Goal: Navigation & Orientation: Find specific page/section

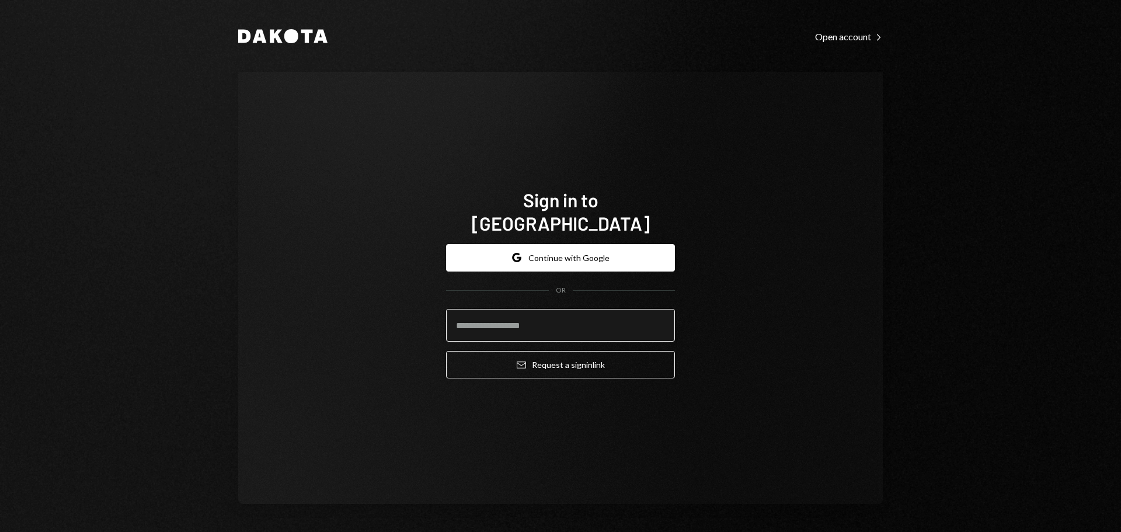
click at [522, 316] on input "email" at bounding box center [560, 325] width 229 height 33
type input "**********"
click at [446, 351] on button "Email Request a sign in link" at bounding box center [560, 364] width 229 height 27
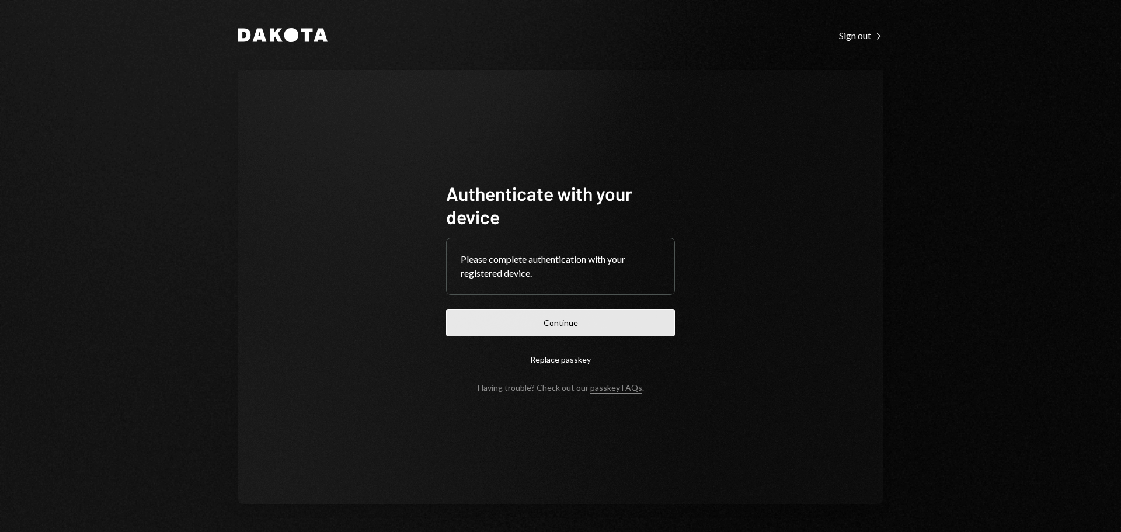
click at [503, 318] on button "Continue" at bounding box center [560, 322] width 229 height 27
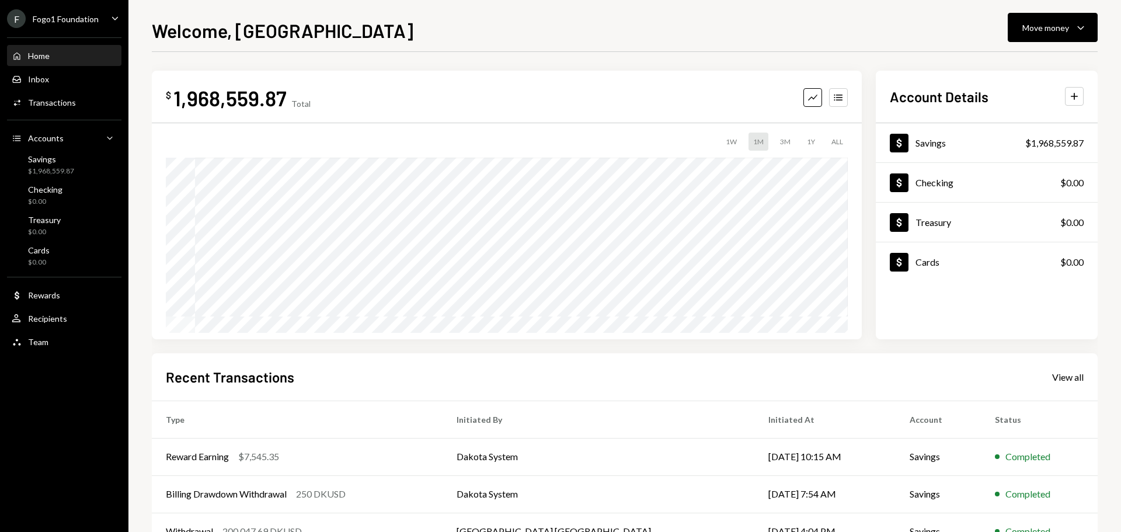
click at [83, 25] on div "F Fogo1 Foundation" at bounding box center [53, 18] width 92 height 19
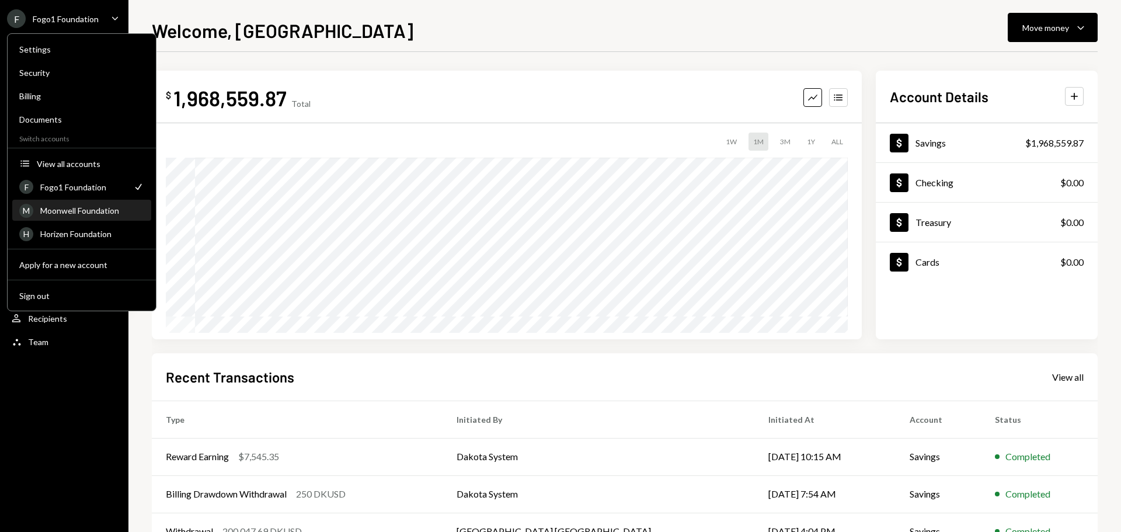
click at [83, 214] on div "Moonwell Foundation" at bounding box center [92, 211] width 104 height 10
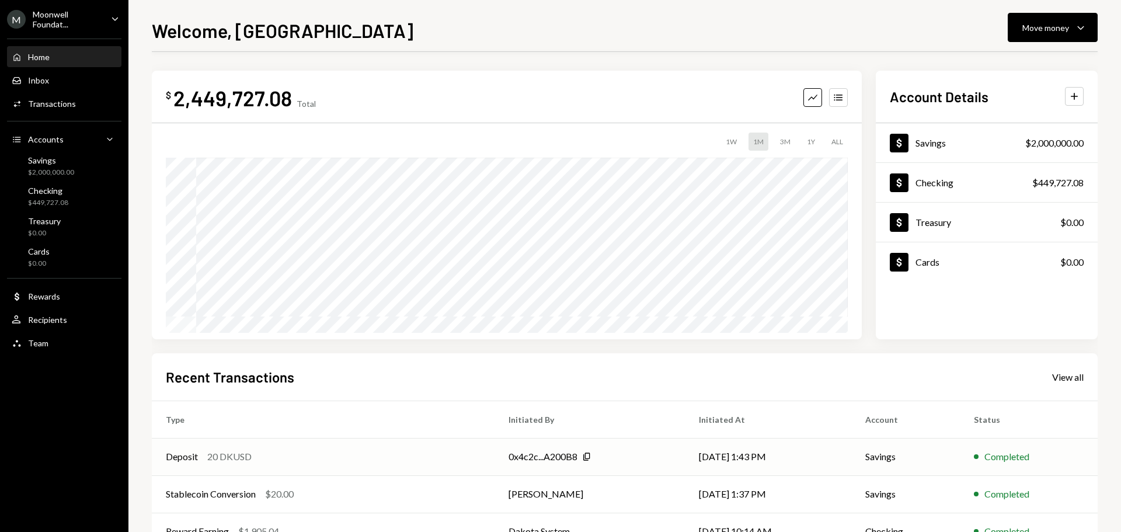
scroll to position [58, 0]
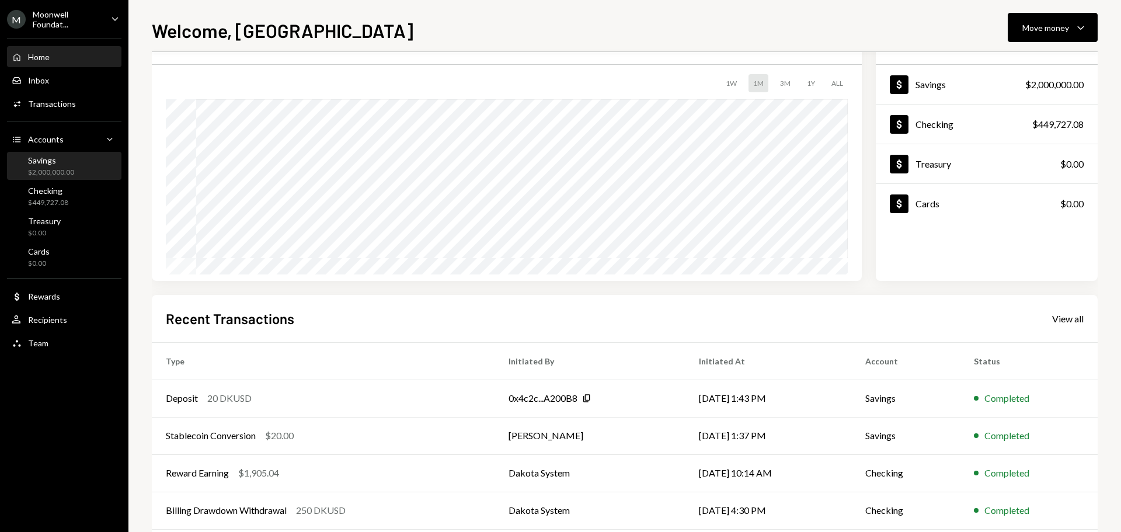
click at [59, 172] on div "$2,000,000.00" at bounding box center [51, 173] width 46 height 10
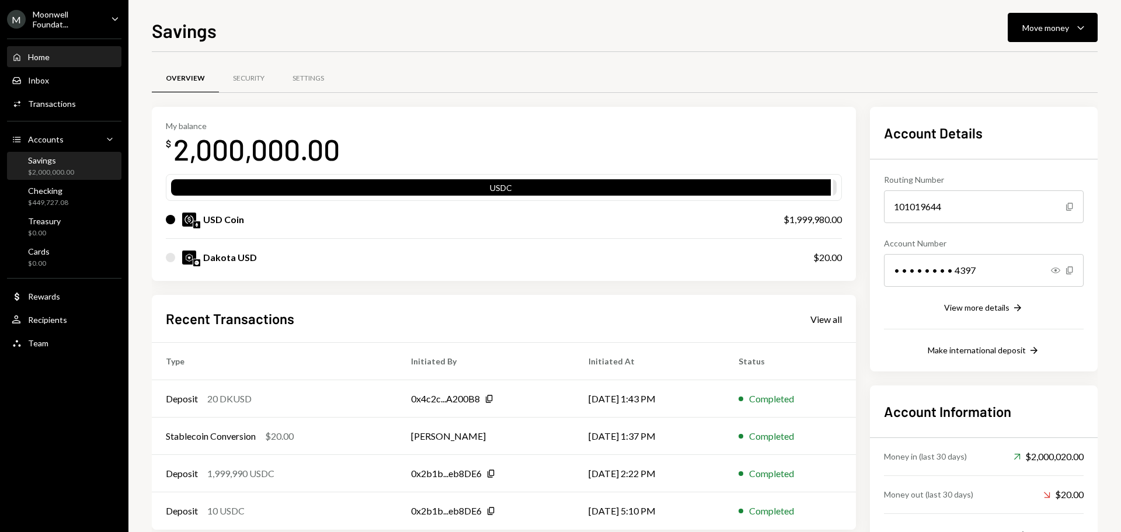
click at [46, 55] on div "Home" at bounding box center [39, 57] width 22 height 10
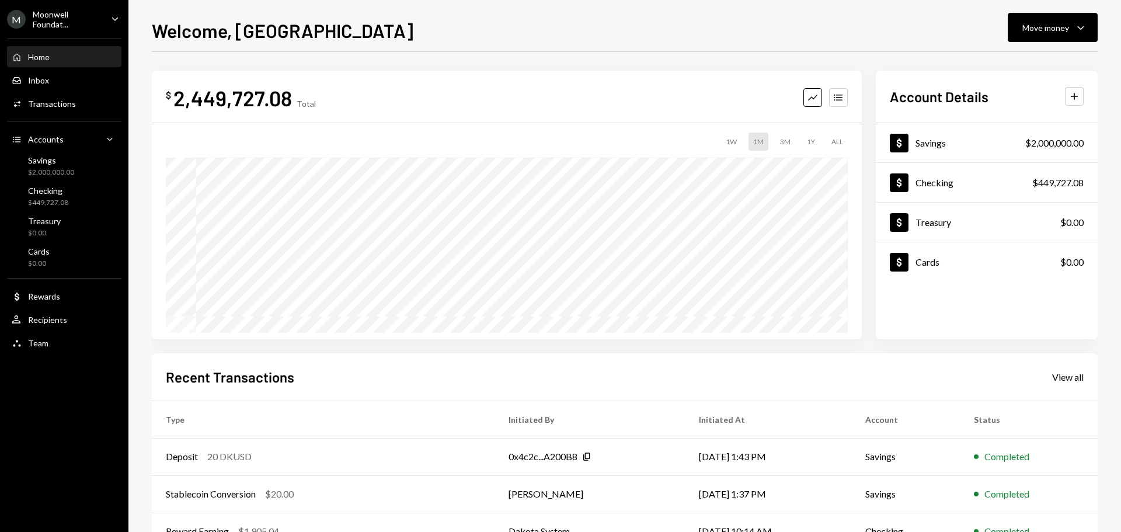
click at [23, 12] on div "M" at bounding box center [16, 19] width 19 height 19
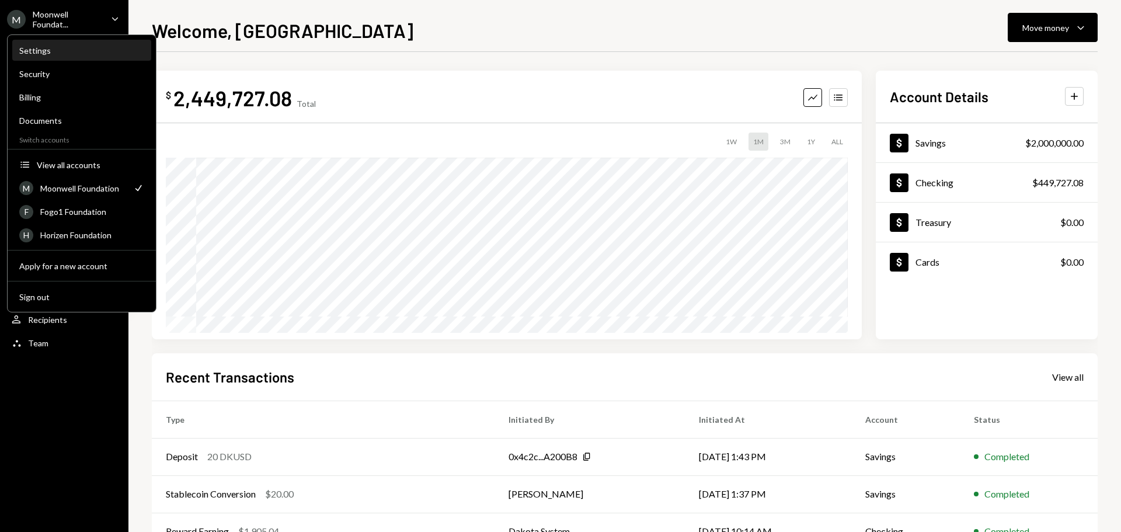
click at [37, 55] on div "Settings" at bounding box center [81, 51] width 125 height 10
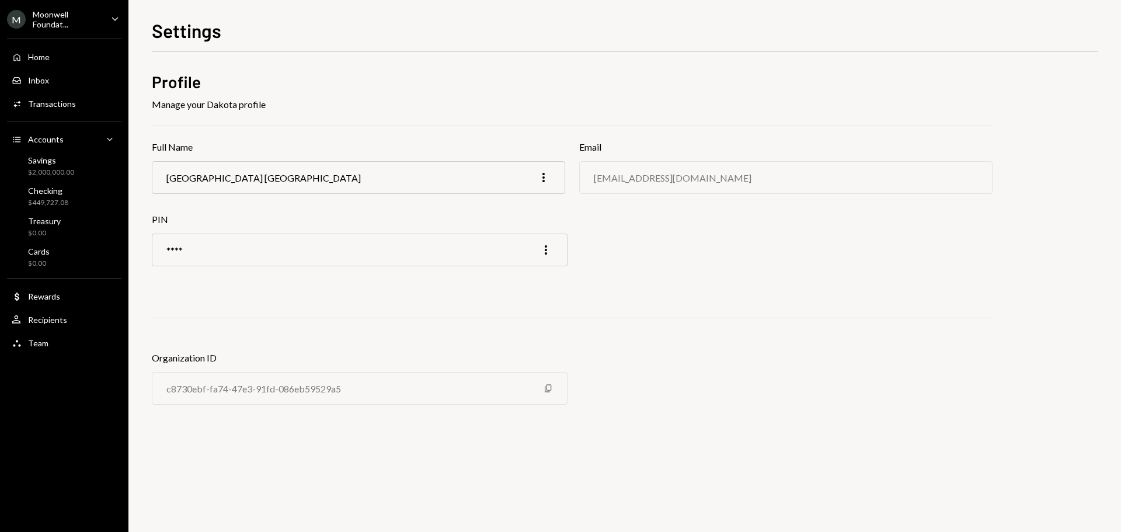
click at [59, 19] on div "Moonwell Foundat..." at bounding box center [67, 19] width 69 height 20
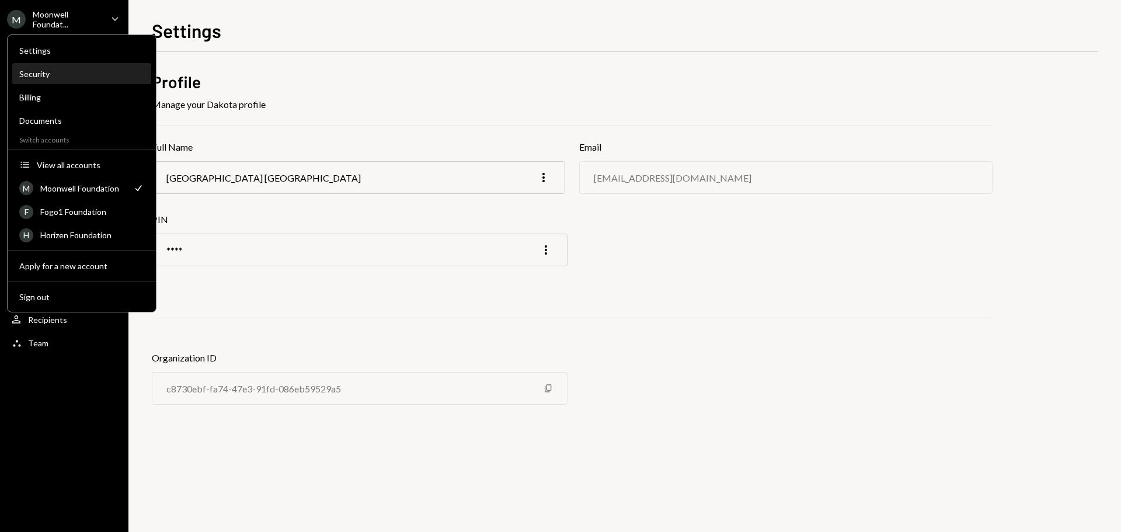
click at [39, 72] on div "Security" at bounding box center [81, 74] width 125 height 10
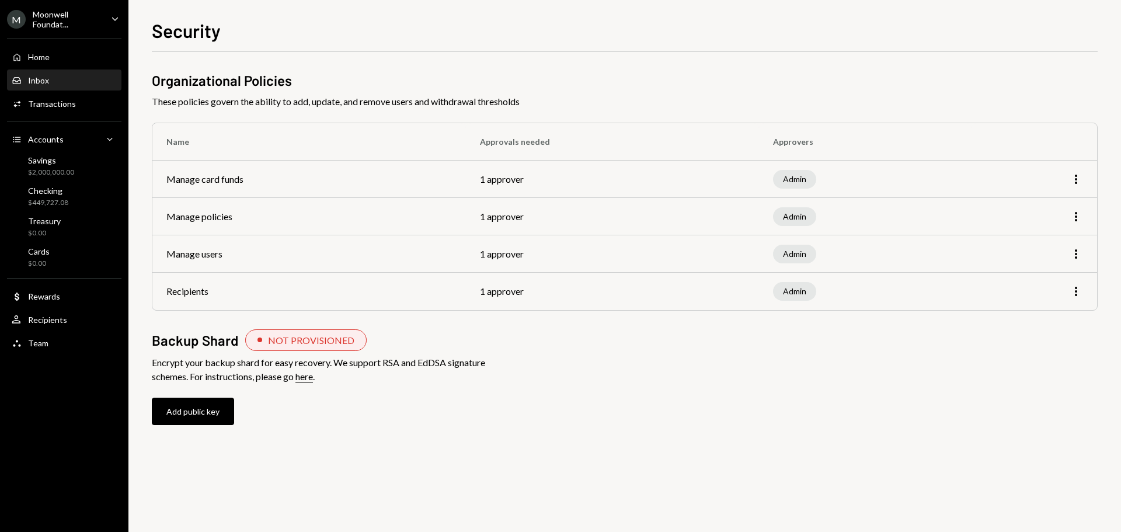
click at [59, 79] on div "Inbox Inbox" at bounding box center [64, 80] width 105 height 11
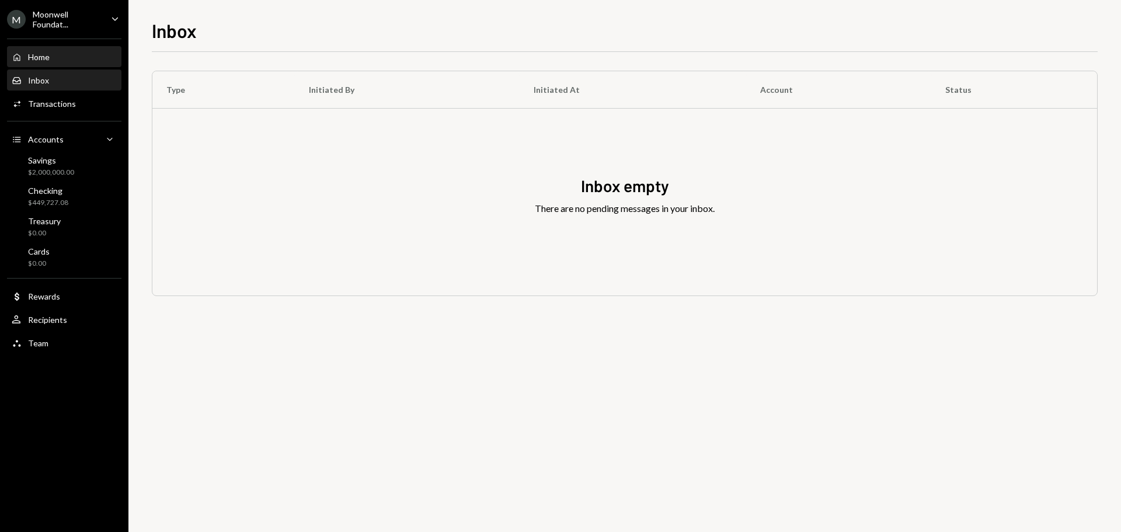
click at [62, 62] on div "Home Home" at bounding box center [64, 57] width 105 height 11
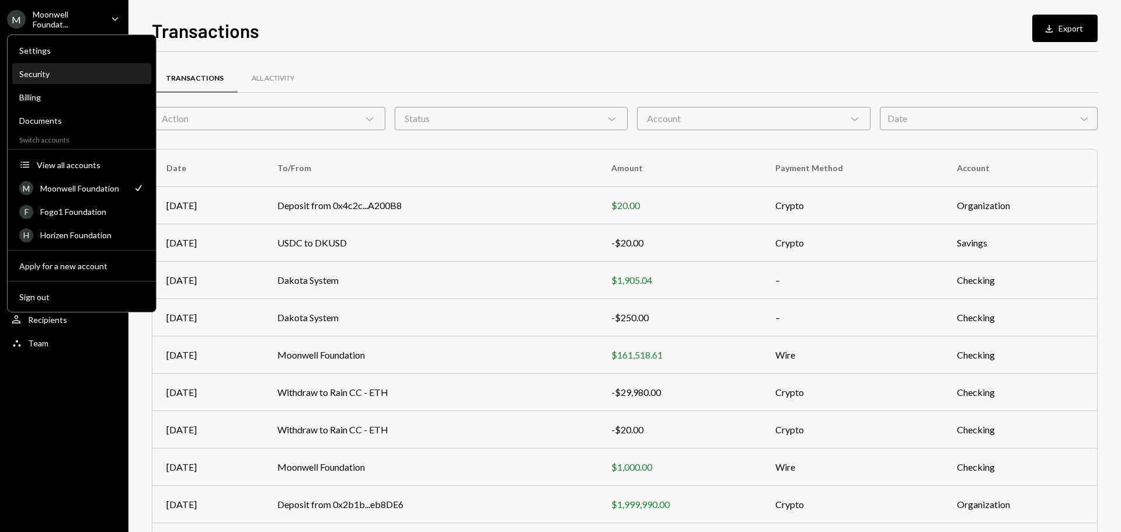
click at [48, 73] on div "Security" at bounding box center [81, 74] width 125 height 10
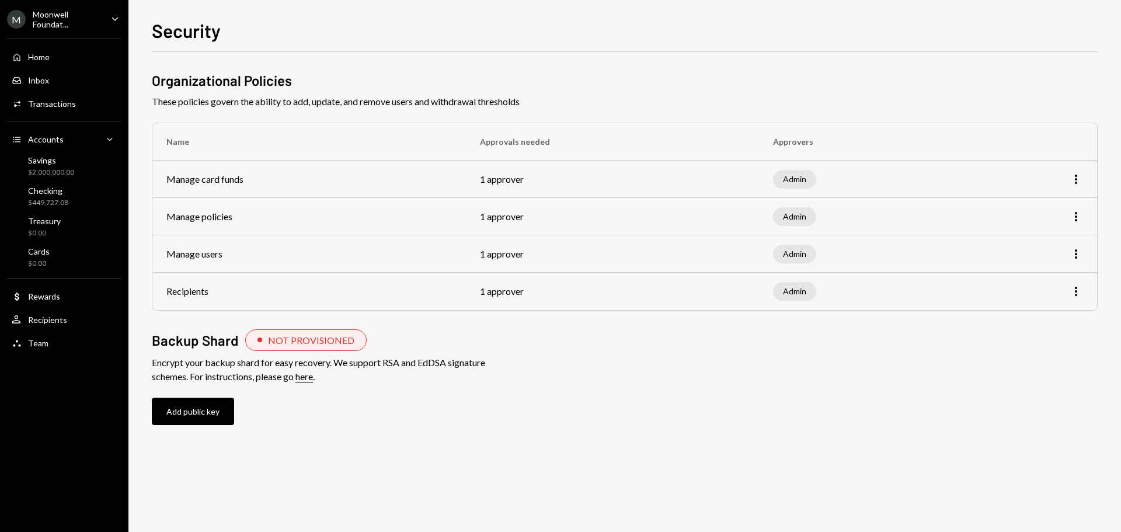
click at [54, 13] on div "Moonwell Foundat..." at bounding box center [67, 19] width 69 height 20
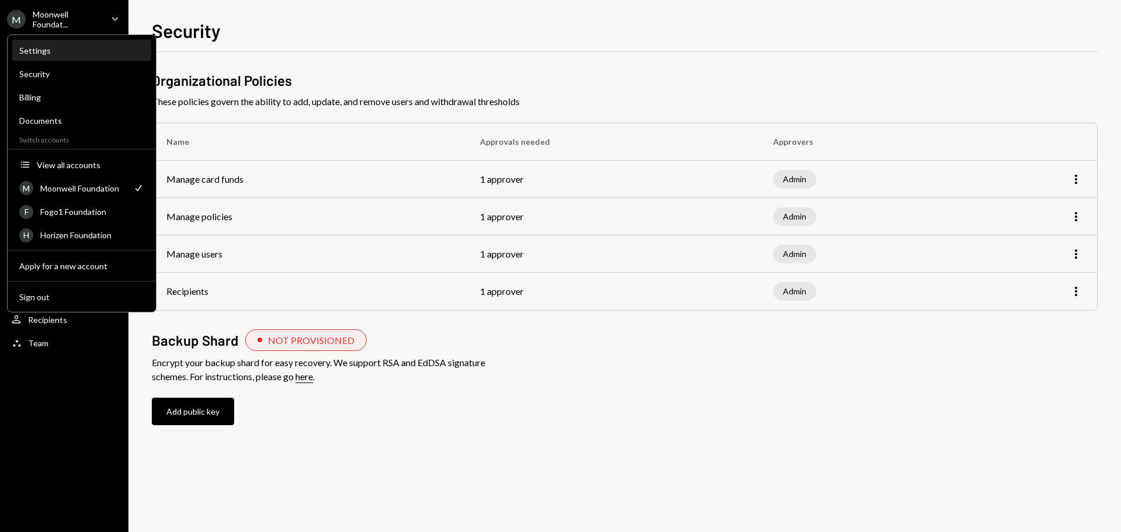
click at [44, 51] on div "Settings" at bounding box center [81, 51] width 125 height 10
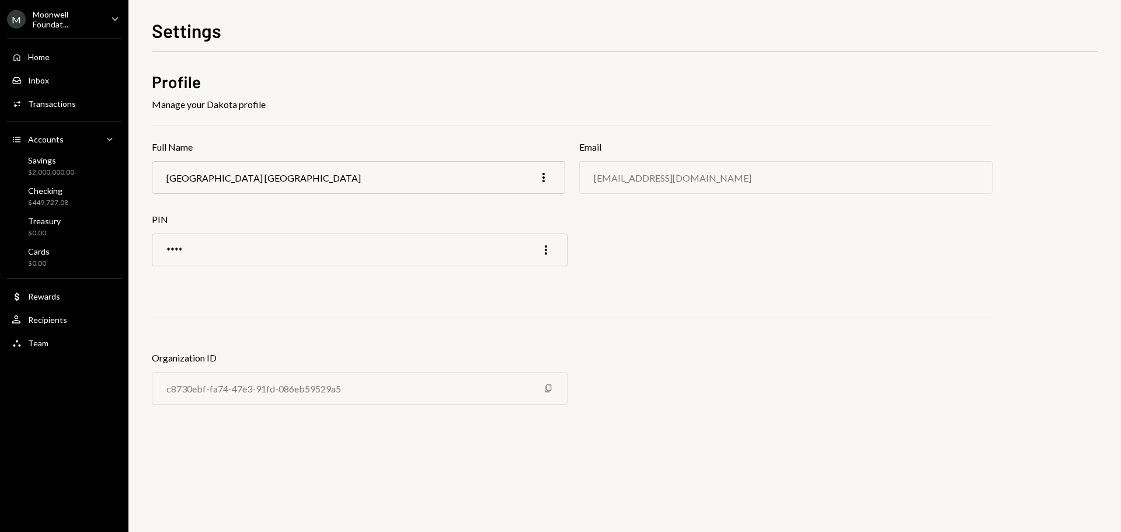
click at [65, 19] on div "Moonwell Foundat..." at bounding box center [67, 19] width 69 height 20
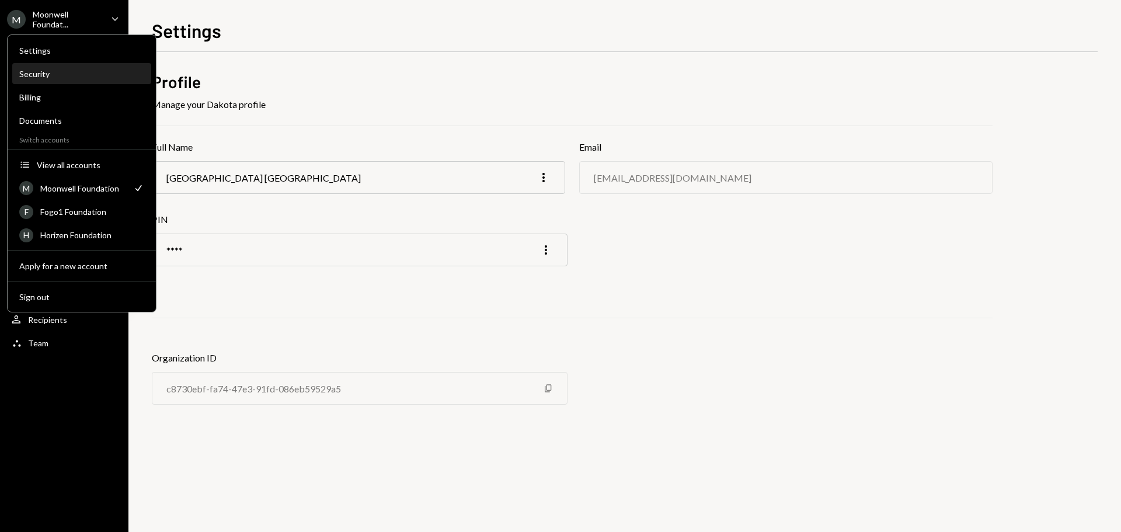
click at [52, 78] on div "Security" at bounding box center [81, 74] width 125 height 10
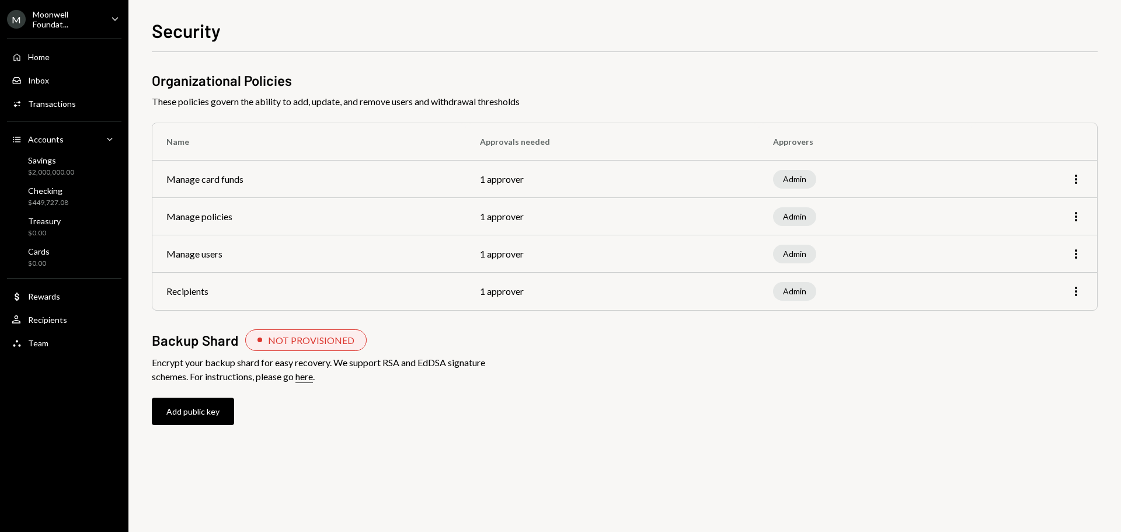
click at [176, 269] on td "Manage users" at bounding box center [309, 253] width 314 height 37
click at [67, 24] on div "Moonwell Foundat..." at bounding box center [67, 19] width 69 height 20
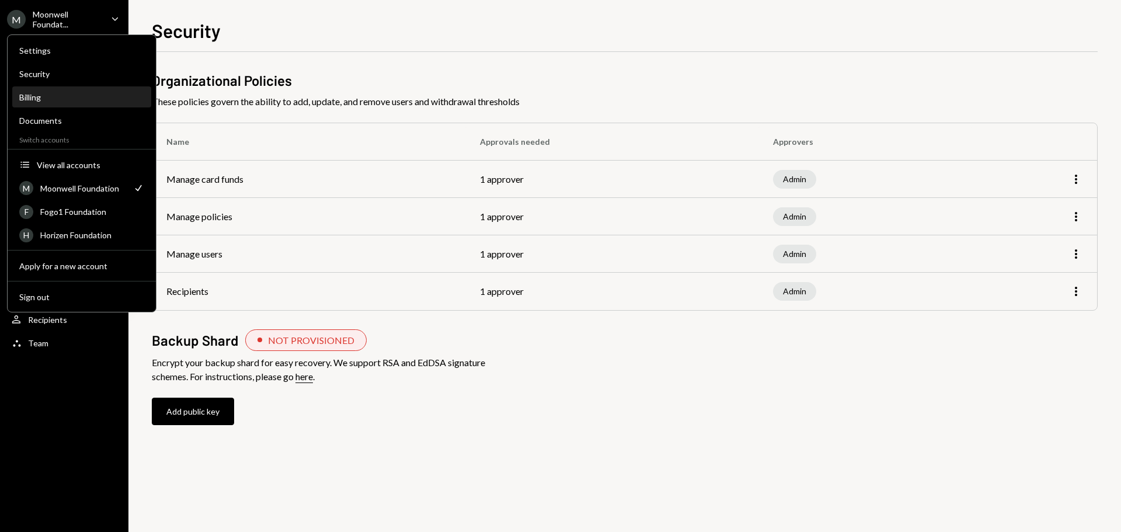
click at [48, 96] on div "Billing" at bounding box center [81, 97] width 125 height 10
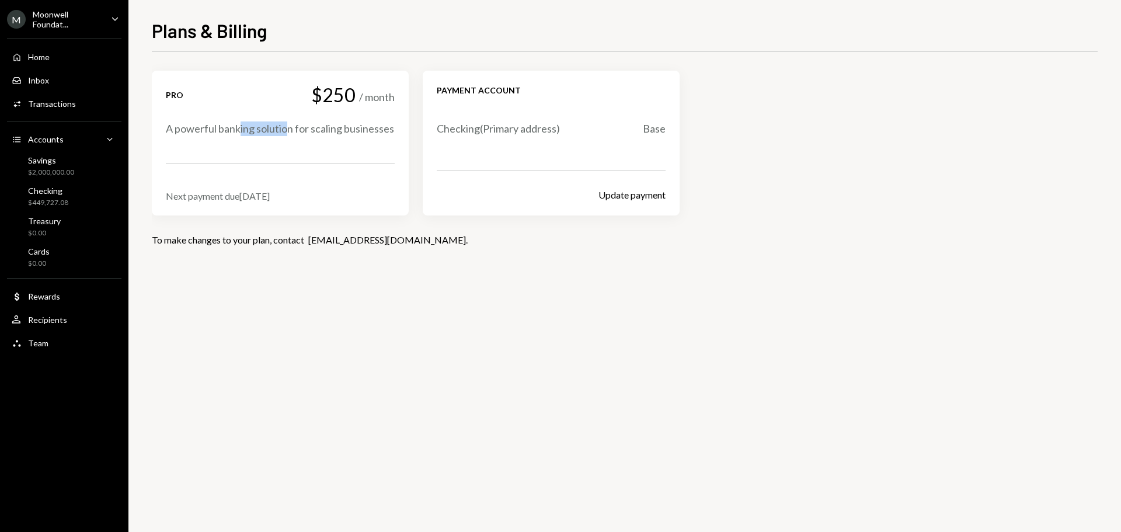
drag, startPoint x: 241, startPoint y: 134, endPoint x: 291, endPoint y: 135, distance: 49.7
click at [291, 135] on div "A powerful banking solution for scaling businesses" at bounding box center [280, 128] width 229 height 15
click at [185, 124] on div "A powerful banking solution for scaling businesses" at bounding box center [280, 128] width 229 height 15
click at [48, 15] on div "Moonwell Foundat..." at bounding box center [67, 19] width 69 height 20
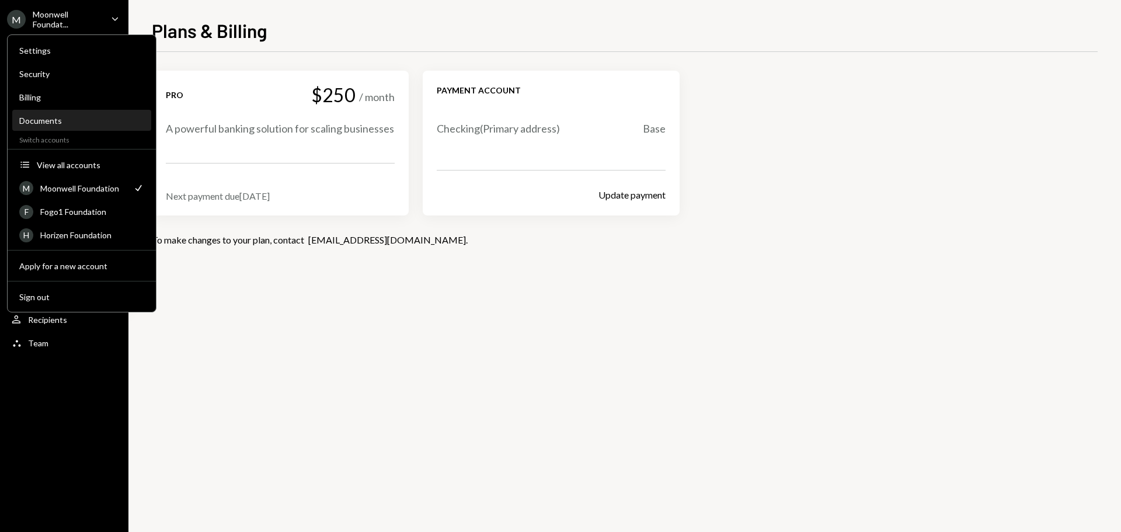
click at [48, 120] on div "Documents" at bounding box center [81, 121] width 125 height 10
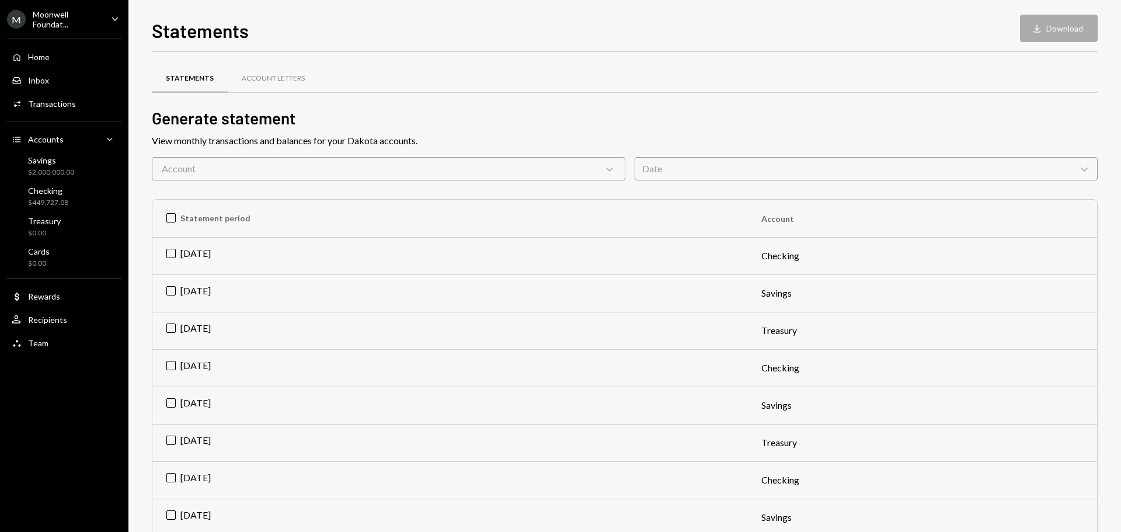
click at [42, 22] on div "Moonwell Foundat..." at bounding box center [67, 19] width 69 height 20
click at [77, 402] on div "[PERSON_NAME] Foundat... Caret Down Home Home Inbox Inbox Activities Transactio…" at bounding box center [64, 266] width 128 height 532
click at [60, 342] on div "Team Team" at bounding box center [64, 343] width 105 height 11
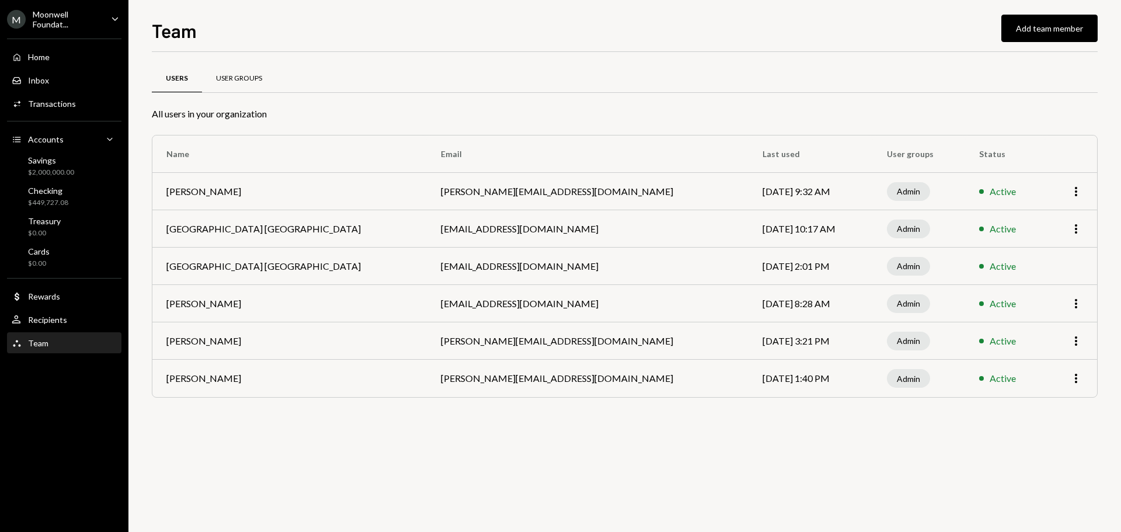
click at [255, 67] on div "User Groups" at bounding box center [239, 79] width 74 height 28
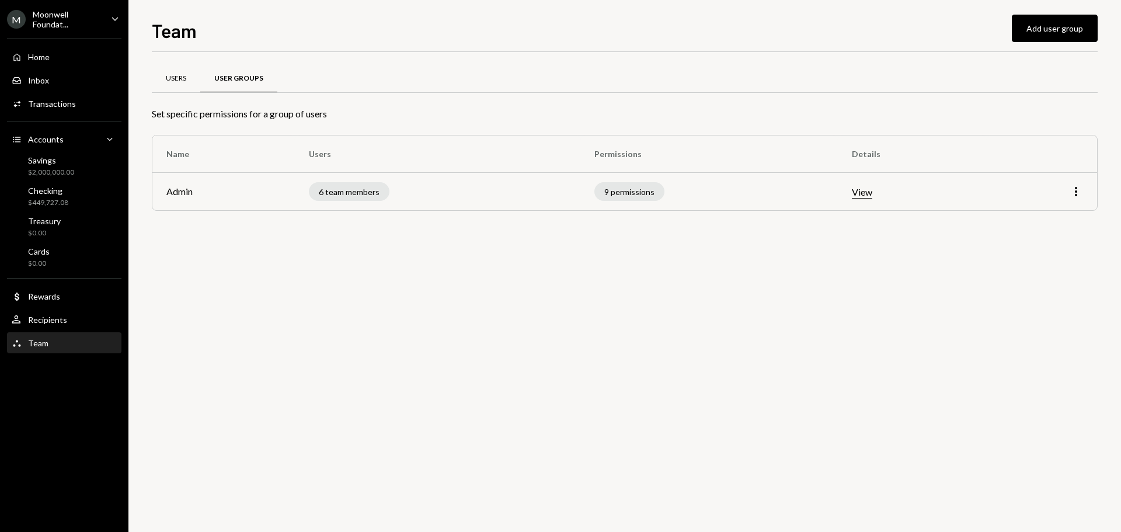
click at [185, 74] on div "Users" at bounding box center [176, 79] width 20 height 10
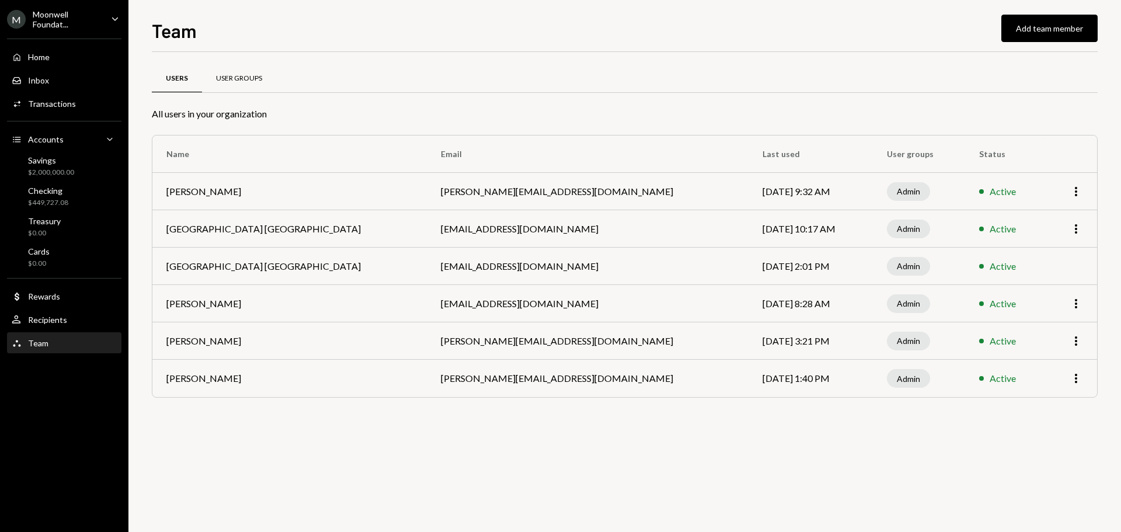
click at [204, 74] on div "User Groups" at bounding box center [239, 79] width 74 height 28
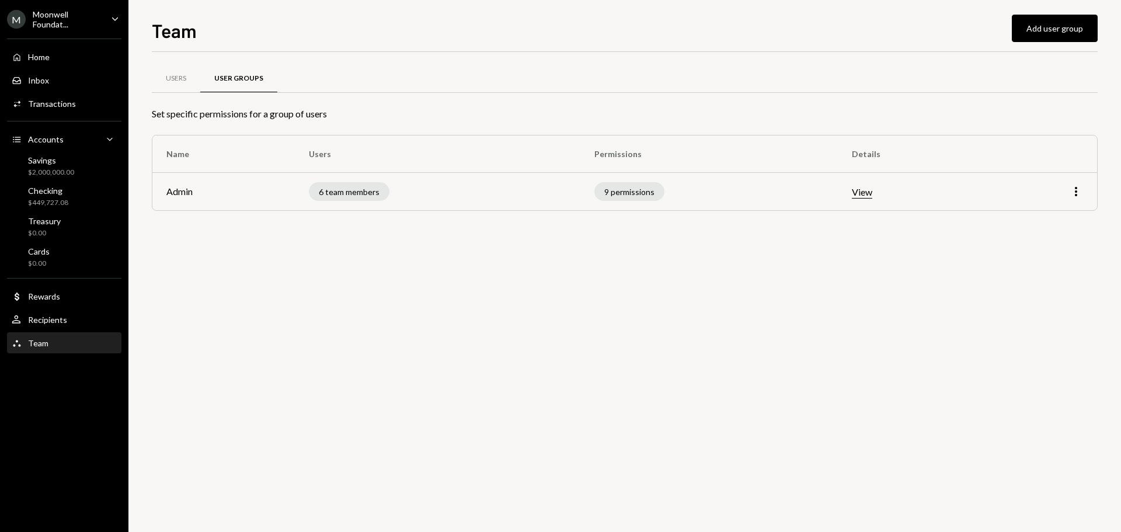
click at [872, 193] on button "View" at bounding box center [862, 192] width 20 height 12
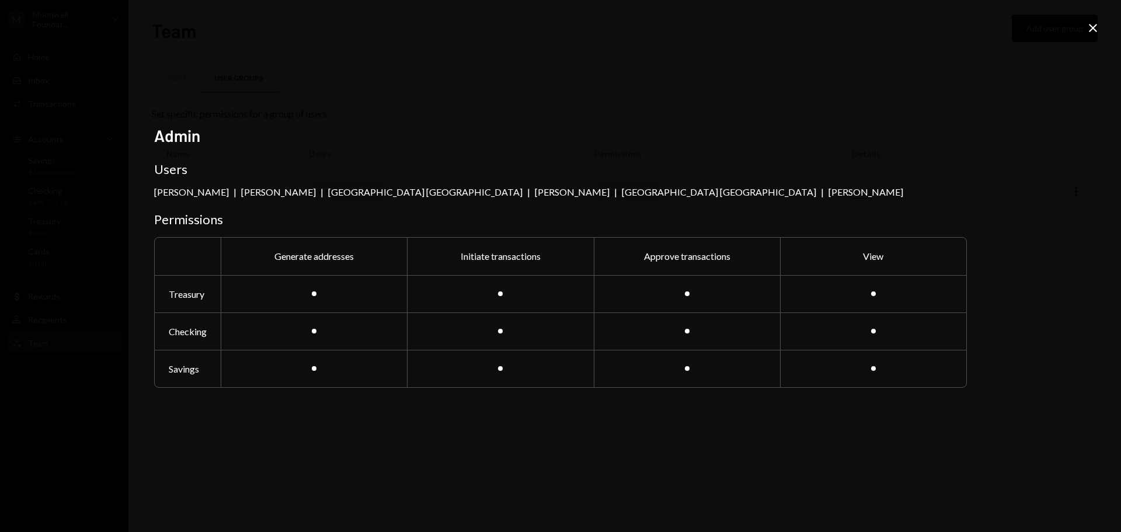
click at [764, 422] on div "Admin Users [PERSON_NAME] | [PERSON_NAME] | [GEOGRAPHIC_DATA] Netherlands | [PE…" at bounding box center [560, 266] width 1121 height 532
click at [1091, 32] on icon "Close" at bounding box center [1093, 28] width 14 height 14
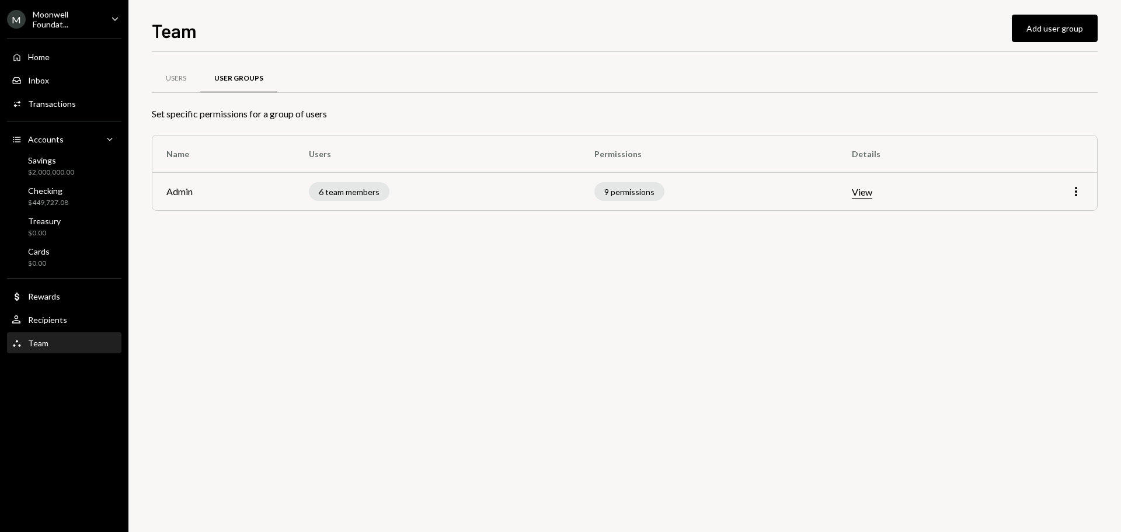
click at [34, 23] on div "Moonwell Foundat..." at bounding box center [67, 19] width 69 height 20
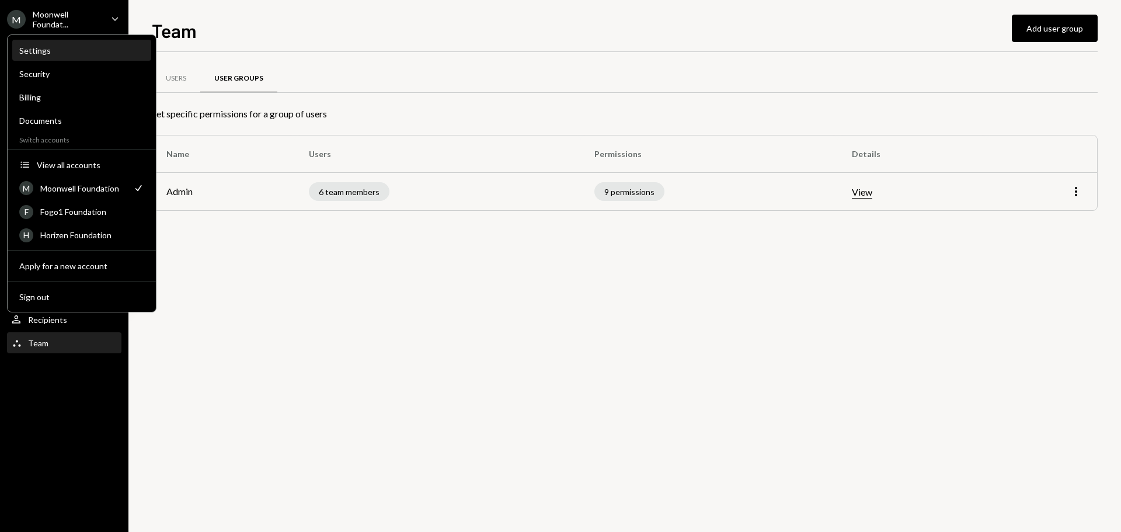
click at [55, 50] on div "Settings" at bounding box center [81, 51] width 125 height 10
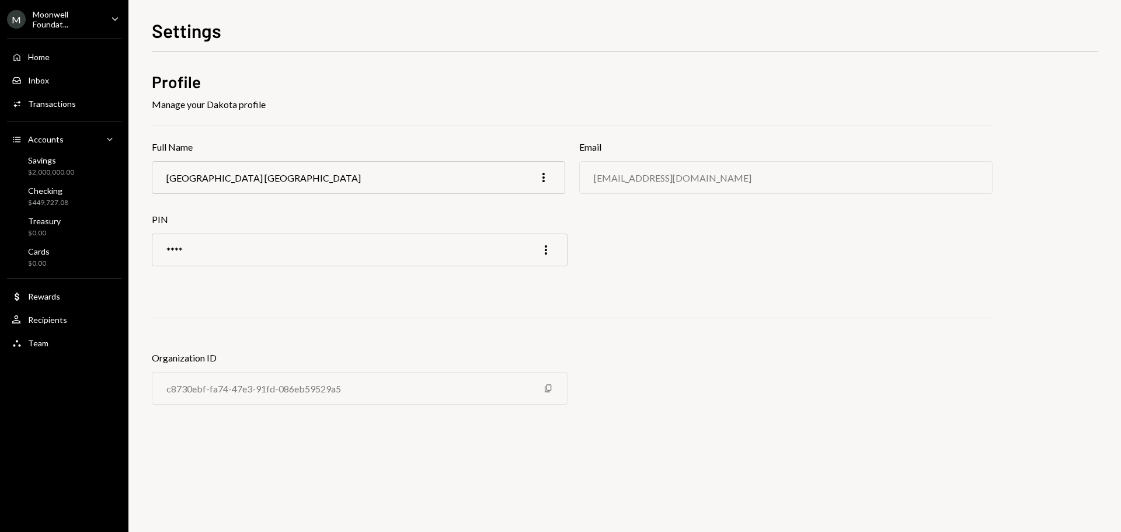
click at [60, 21] on div "Moonwell Foundat..." at bounding box center [67, 19] width 69 height 20
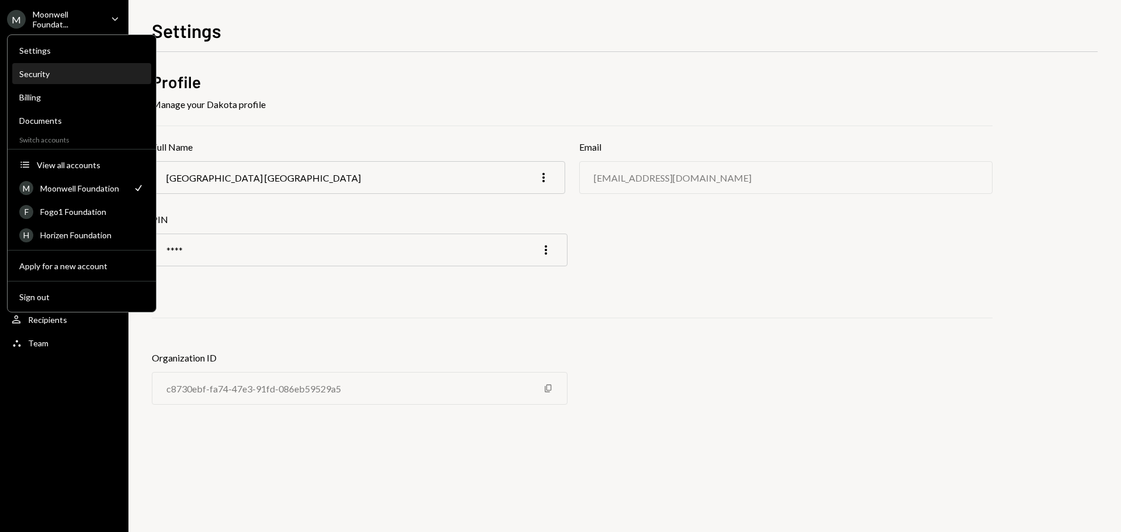
click at [48, 80] on div "Security" at bounding box center [81, 74] width 125 height 20
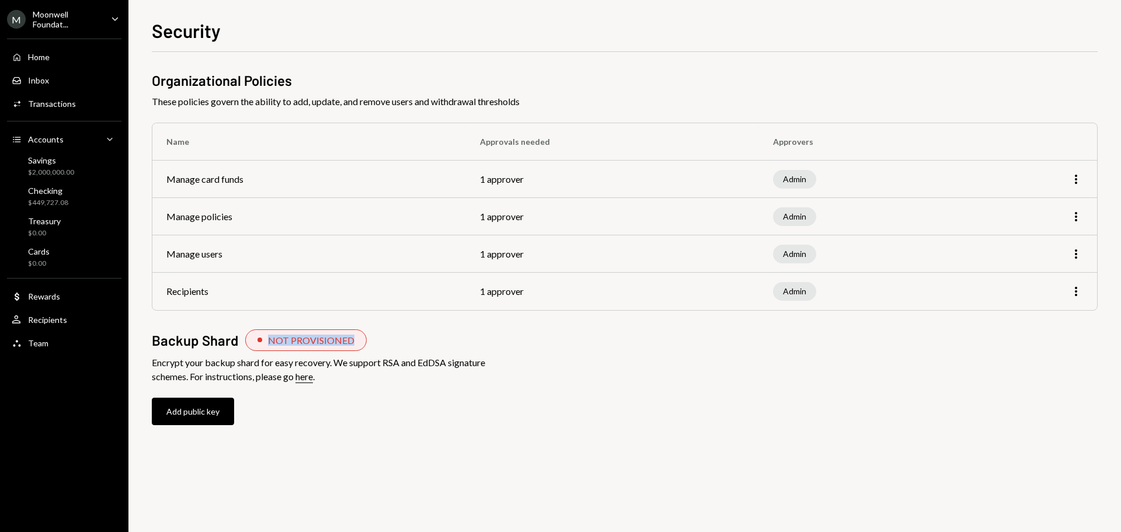
drag, startPoint x: 263, startPoint y: 345, endPoint x: 380, endPoint y: 345, distance: 116.8
click at [379, 345] on div "Backup Shard NOT PROVISIONED" at bounding box center [625, 340] width 946 height 22
drag, startPoint x: 192, startPoint y: 100, endPoint x: 382, endPoint y: 100, distance: 189.8
click at [382, 100] on span "These policies govern the ability to add, update, and remove users and withdraw…" at bounding box center [625, 102] width 946 height 14
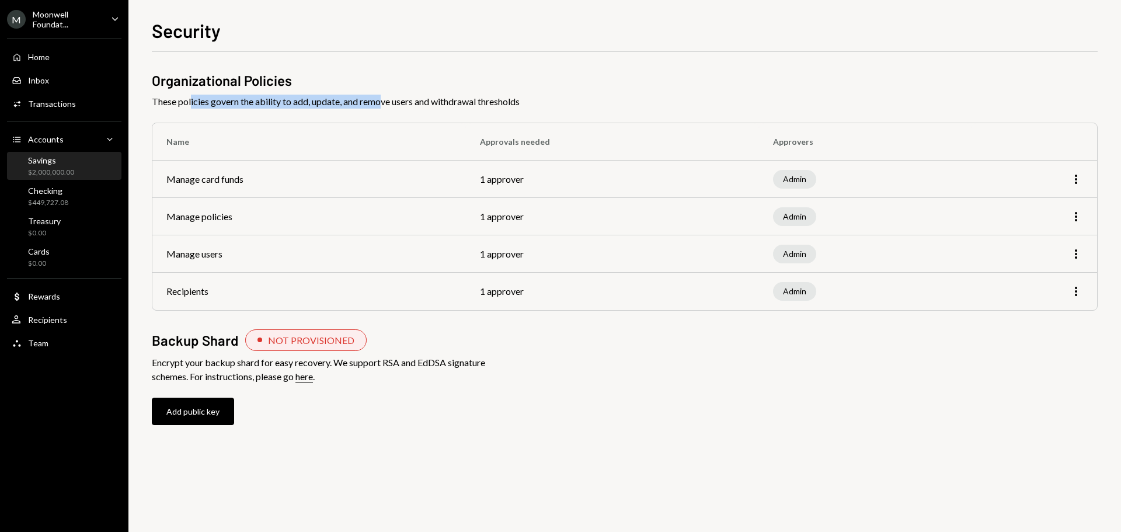
click at [70, 168] on div "$2,000,000.00" at bounding box center [51, 173] width 46 height 10
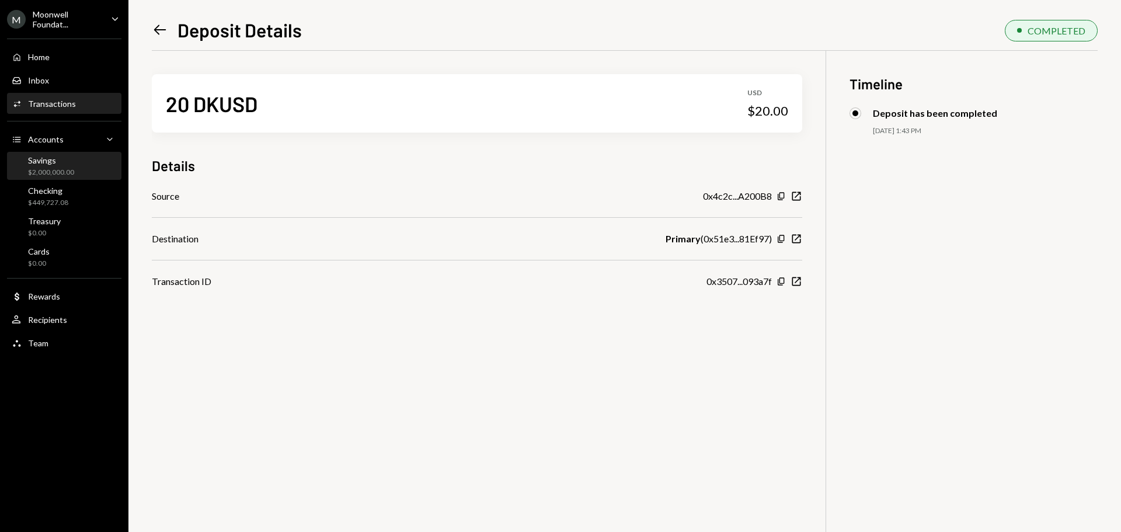
click at [60, 168] on div "$2,000,000.00" at bounding box center [51, 173] width 46 height 10
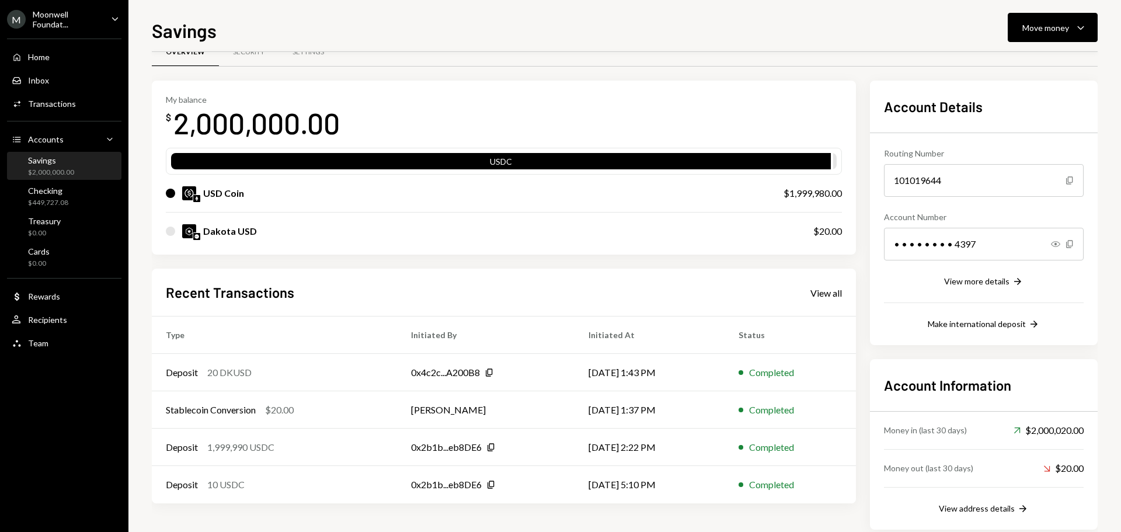
scroll to position [47, 0]
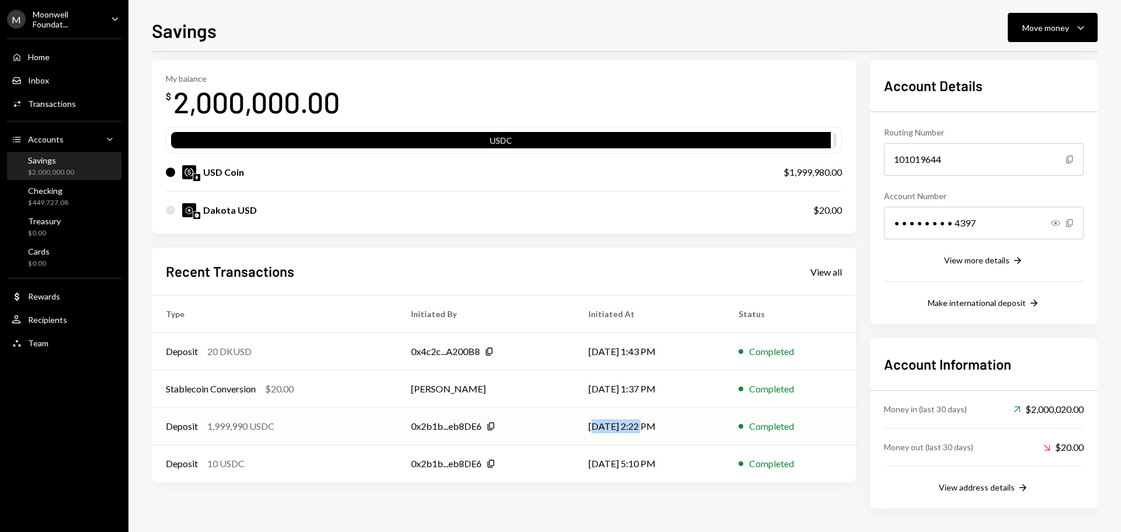
drag, startPoint x: 585, startPoint y: 429, endPoint x: 636, endPoint y: 424, distance: 51.6
click at [636, 424] on td "08/11/25 2:22 PM" at bounding box center [650, 426] width 150 height 37
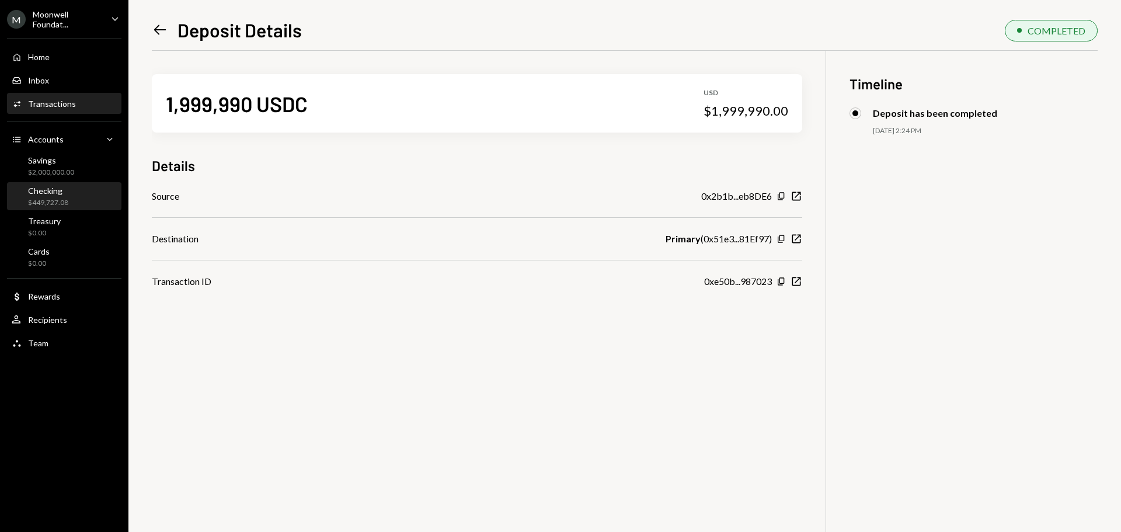
click at [79, 202] on div "Checking $449,727.08" at bounding box center [64, 197] width 105 height 22
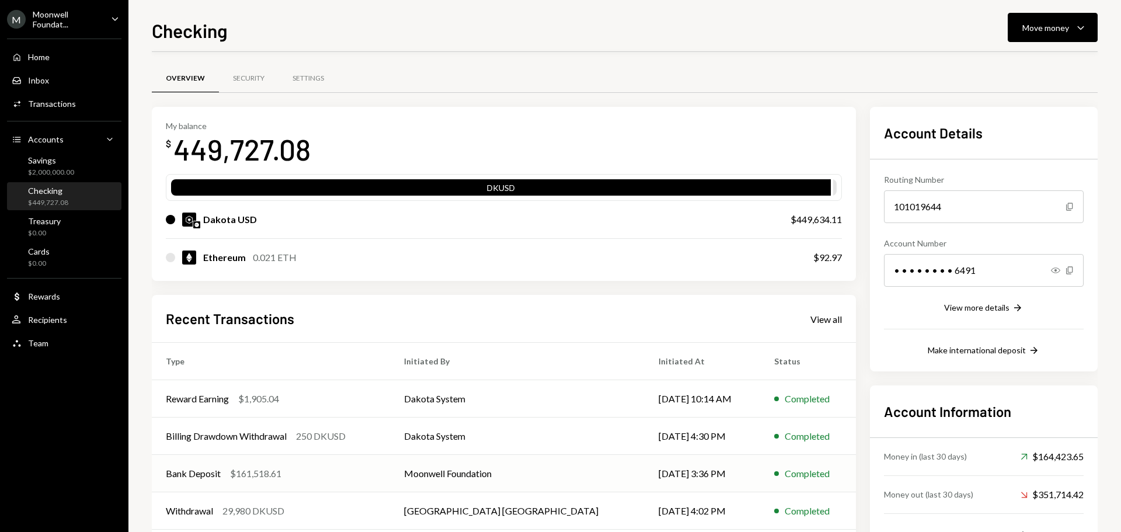
scroll to position [58, 0]
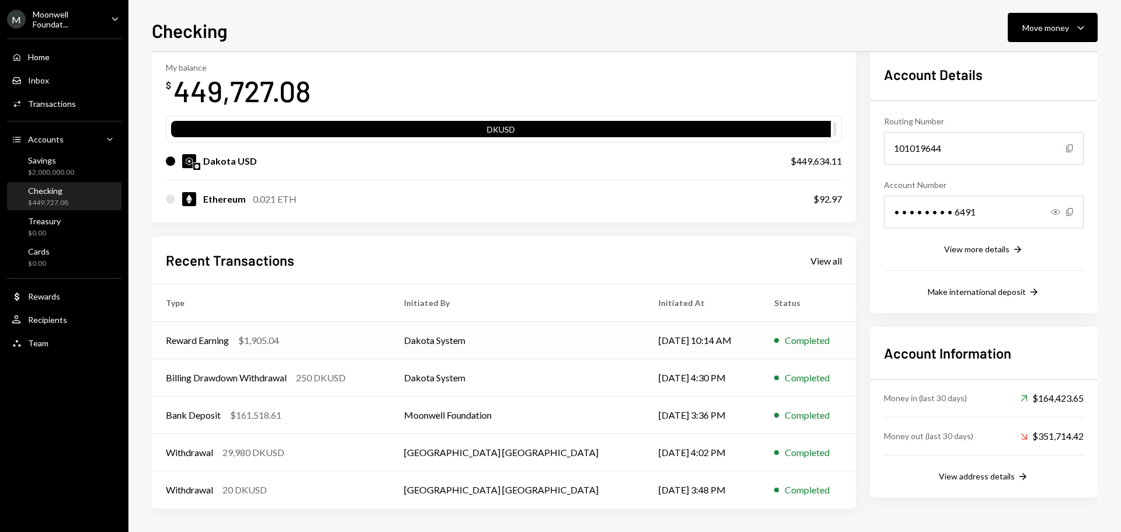
click at [253, 345] on div "$1,905.04" at bounding box center [258, 340] width 41 height 14
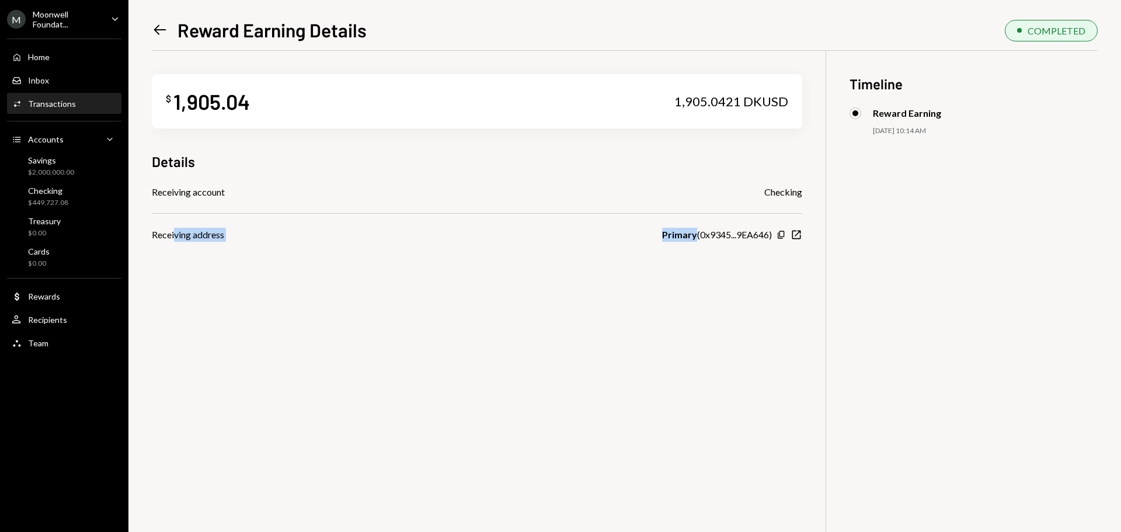
drag, startPoint x: 179, startPoint y: 242, endPoint x: 764, endPoint y: 242, distance: 585.2
click at [764, 242] on div "Receiving address Primary ( 0x9345...9EA646 ) Copy New Window" at bounding box center [477, 235] width 651 height 14
click at [700, 107] on div "1,905.0421 DKUSD" at bounding box center [732, 101] width 114 height 16
click at [61, 193] on div "Checking" at bounding box center [48, 191] width 40 height 10
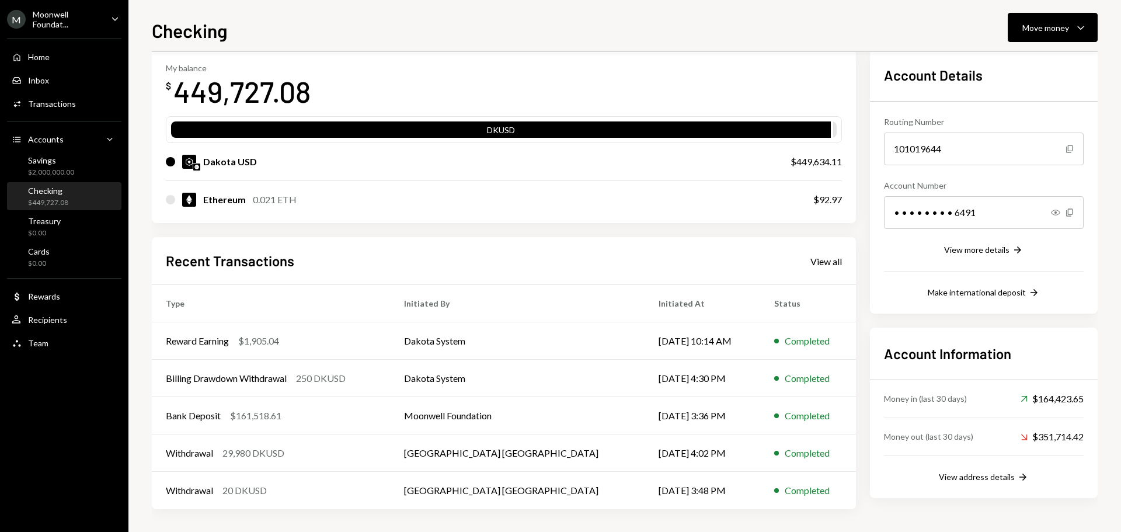
scroll to position [58, 0]
